Goal: Task Accomplishment & Management: Manage account settings

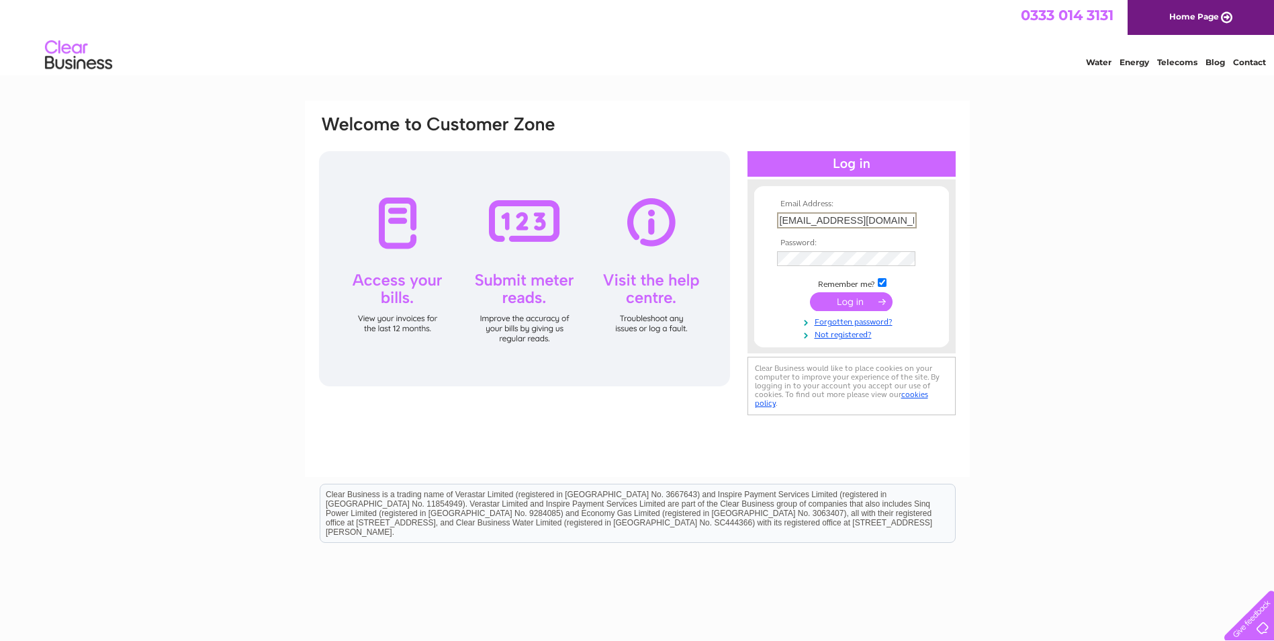
click at [909, 220] on input "accounts@llaneletsplay.co.uk" at bounding box center [847, 220] width 140 height 16
type input "accounts@llanepubs.co.uk"
click at [857, 305] on input "submit" at bounding box center [851, 300] width 83 height 19
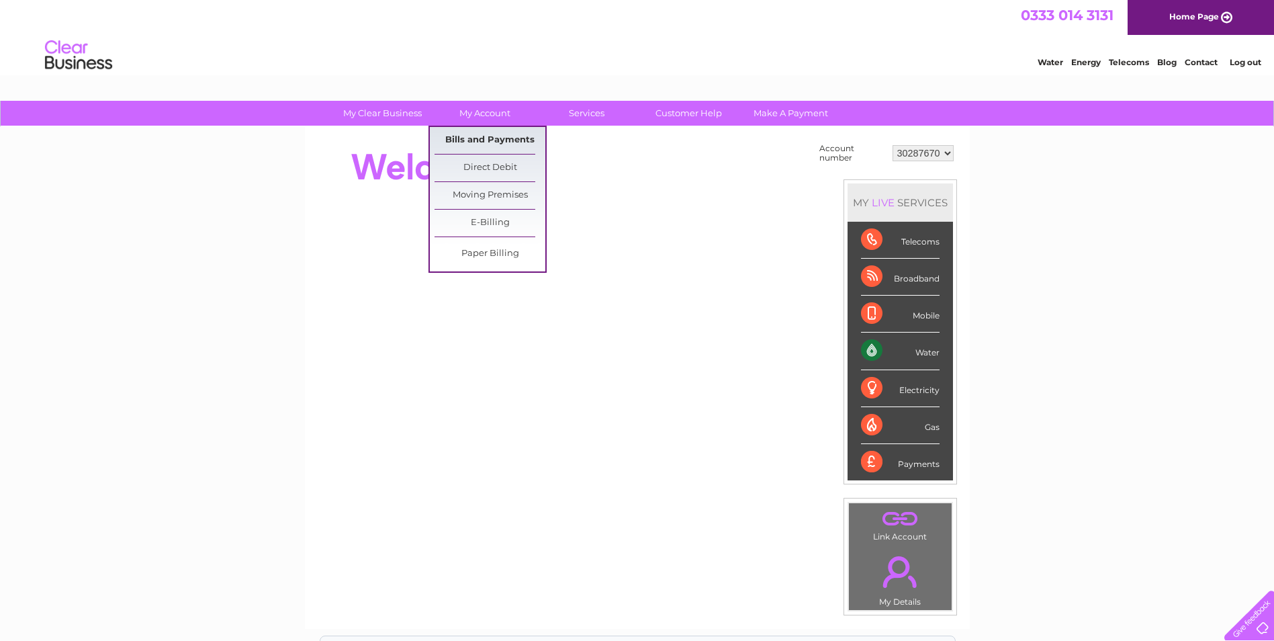
click at [484, 138] on link "Bills and Payments" at bounding box center [490, 140] width 111 height 27
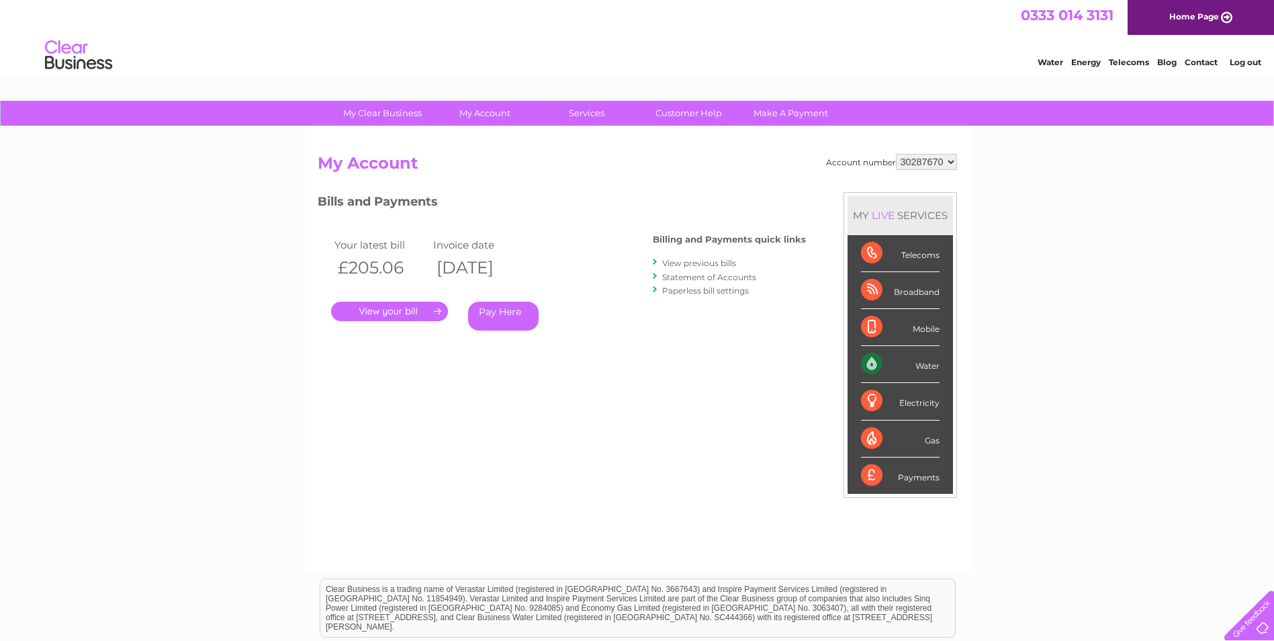
click at [398, 311] on link "." at bounding box center [389, 311] width 117 height 19
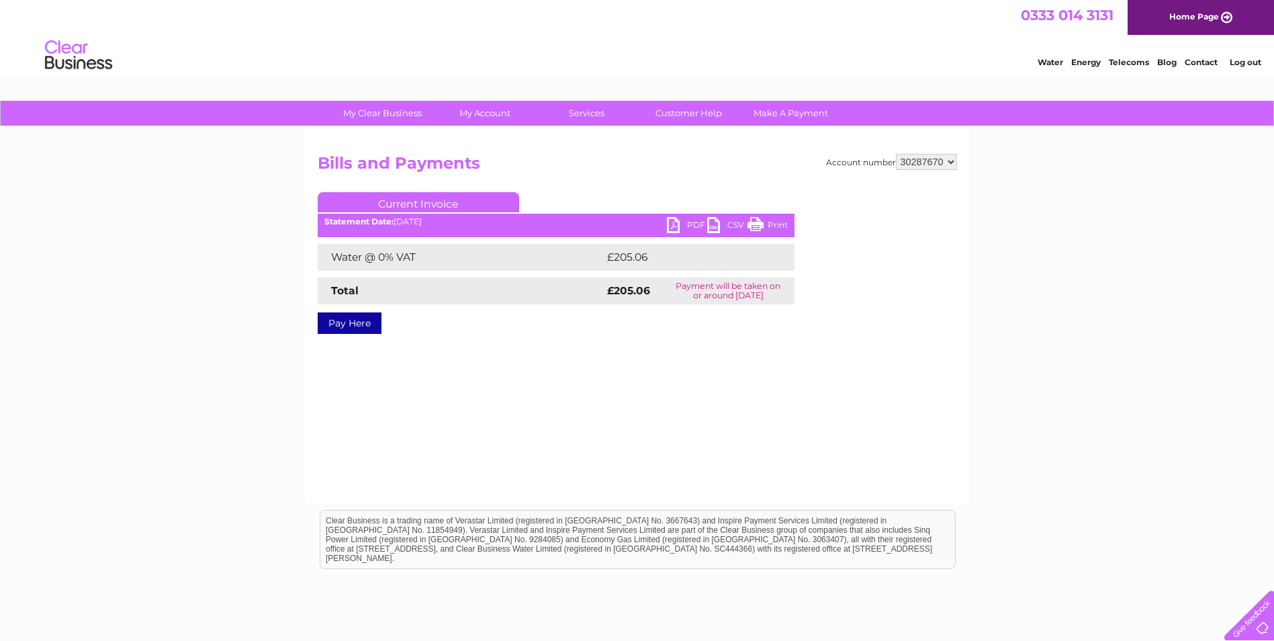
click at [676, 220] on link "PDF" at bounding box center [687, 226] width 40 height 19
